Goal: Task Accomplishment & Management: Use online tool/utility

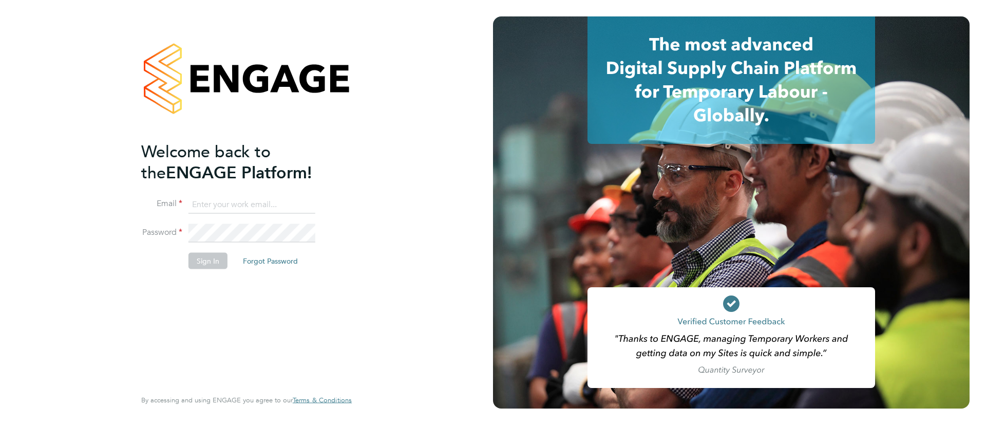
type input "[EMAIL_ADDRESS][DOMAIN_NAME]"
click at [212, 264] on button "Sign In" at bounding box center [207, 260] width 39 height 16
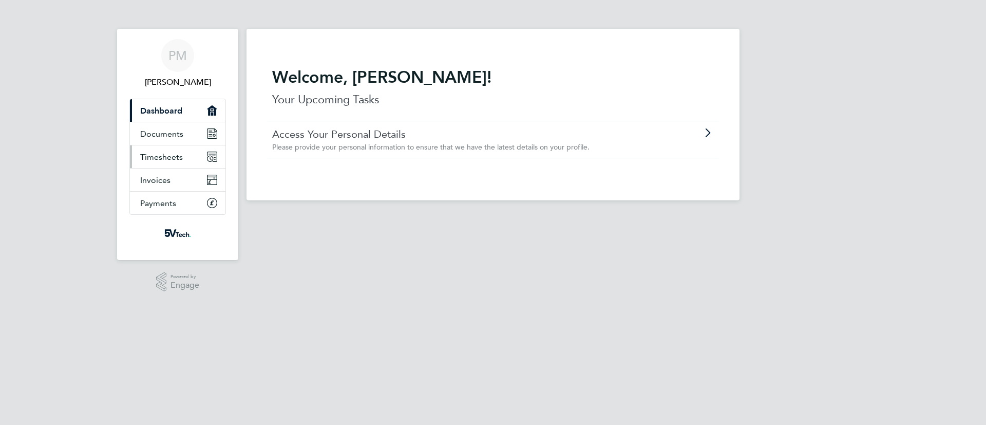
click at [168, 156] on span "Timesheets" at bounding box center [161, 157] width 43 height 10
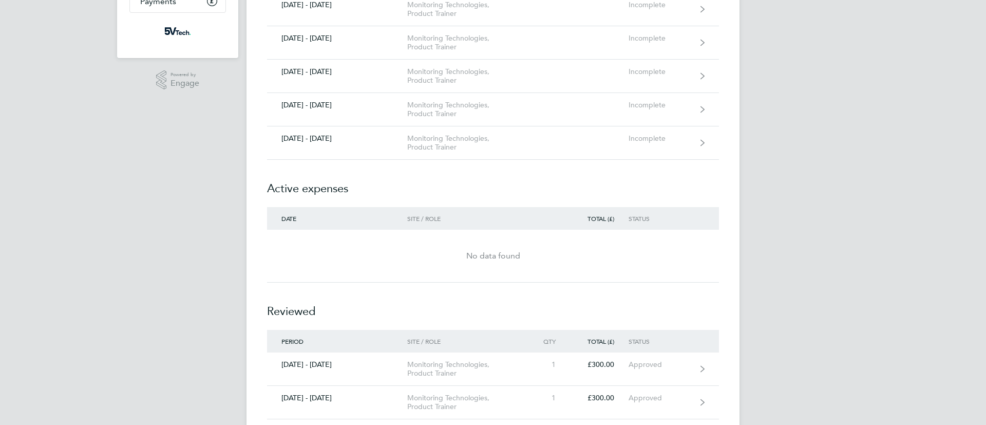
scroll to position [277, 0]
